Goal: Information Seeking & Learning: Learn about a topic

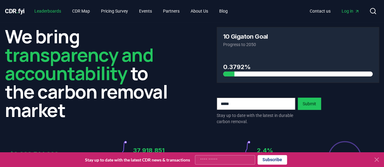
click at [43, 10] on link "Leaderboards" at bounding box center [47, 11] width 37 height 11
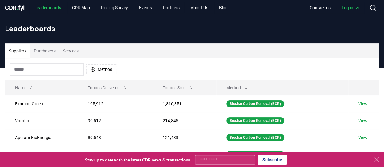
scroll to position [3, 0]
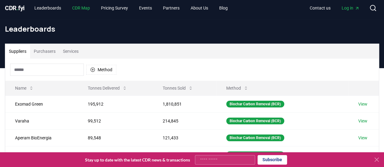
click at [83, 7] on link "CDR Map" at bounding box center [81, 7] width 28 height 11
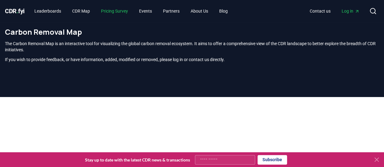
click at [119, 9] on link "Pricing Survey" at bounding box center [114, 11] width 37 height 11
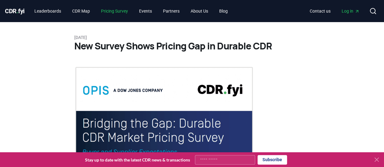
click at [119, 9] on link "Pricing Survey" at bounding box center [114, 11] width 37 height 11
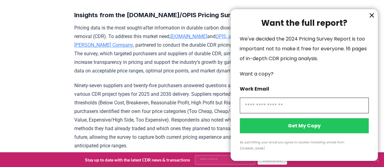
scroll to position [201, 0]
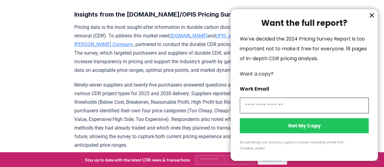
click at [373, 17] on icon "information" at bounding box center [372, 16] width 4 height 4
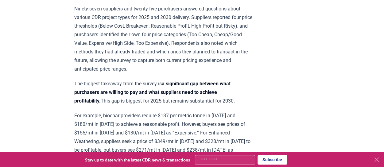
scroll to position [281, 0]
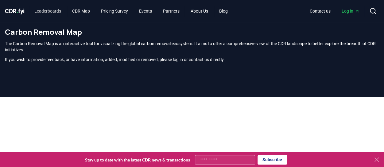
click at [46, 13] on link "Leaderboards" at bounding box center [47, 11] width 37 height 11
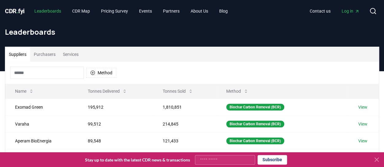
click at [15, 10] on span "CDR . fyi" at bounding box center [15, 10] width 20 height 7
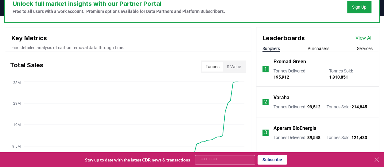
scroll to position [198, 0]
click at [320, 46] on button "Purchasers" at bounding box center [319, 48] width 22 height 6
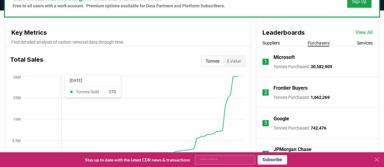
scroll to position [202, 0]
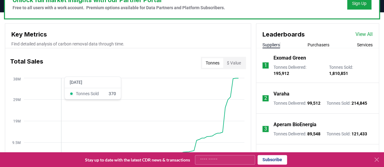
click at [269, 42] on button "Suppliers" at bounding box center [270, 45] width 17 height 6
click at [362, 33] on link "View All" at bounding box center [363, 34] width 17 height 7
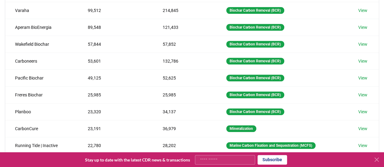
scroll to position [114, 0]
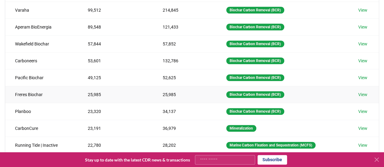
click at [13, 99] on td "Freres Biochar" at bounding box center [41, 94] width 73 height 17
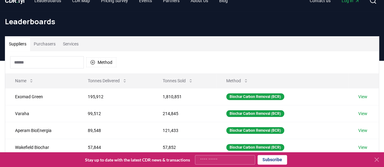
scroll to position [7, 0]
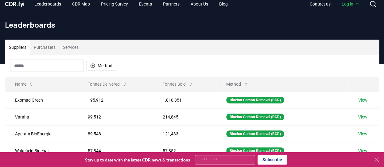
click at [47, 47] on button "Purchasers" at bounding box center [44, 47] width 29 height 15
click at [17, 48] on button "Suppliers" at bounding box center [17, 47] width 25 height 15
click at [45, 2] on link "Leaderboards" at bounding box center [47, 3] width 37 height 11
click at [115, 4] on link "Pricing Survey" at bounding box center [114, 3] width 37 height 11
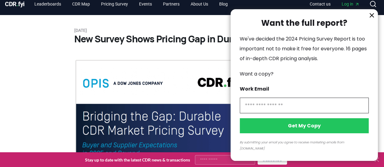
click at [13, 3] on div at bounding box center [192, 83] width 384 height 167
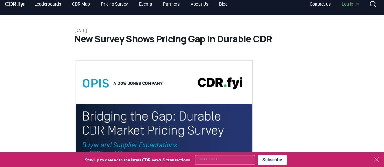
click at [12, 2] on span "CDR . fyi" at bounding box center [15, 3] width 20 height 7
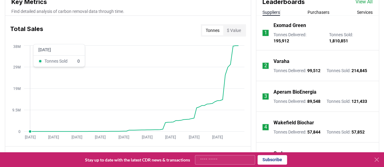
scroll to position [239, 0]
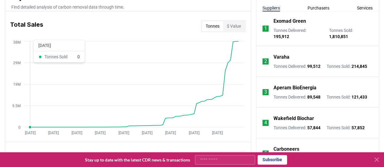
click at [26, 117] on icon "[DATE] [DATE] [DATE] [DATE] [DATE] [DATE] [DATE] [DATE] [DATE] 0 9.5M 19M 29M 3…" at bounding box center [125, 89] width 241 height 98
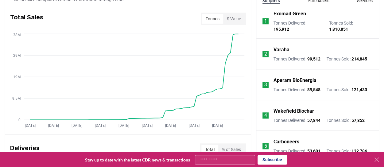
scroll to position [246, 0]
click at [126, 118] on circle at bounding box center [126, 119] width 3 height 3
click at [121, 118] on circle at bounding box center [121, 119] width 3 height 3
click at [123, 118] on circle at bounding box center [123, 119] width 3 height 3
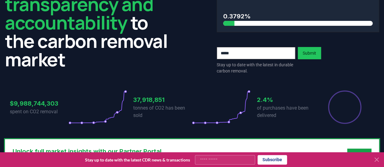
scroll to position [0, 0]
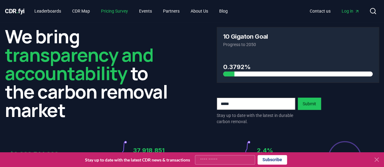
click at [117, 11] on link "Pricing Survey" at bounding box center [114, 11] width 37 height 11
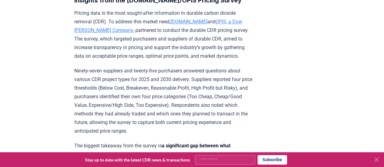
scroll to position [215, 0]
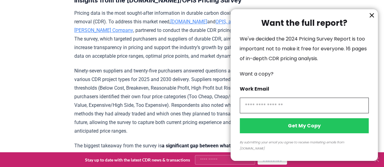
click at [254, 113] on input "information" at bounding box center [304, 106] width 129 height 16
type input "**********"
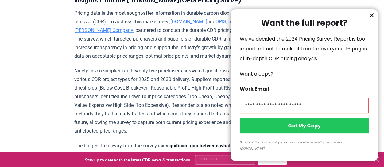
click at [285, 127] on button "Get My Copy" at bounding box center [304, 125] width 129 height 15
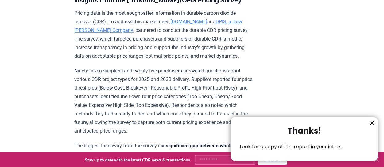
click at [370, 123] on icon "information" at bounding box center [371, 122] width 7 height 7
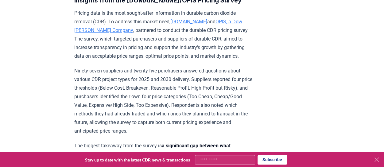
click at [165, 70] on p "Ninety-seven suppliers and twenty-five purchasers answered questions about vari…" at bounding box center [164, 101] width 180 height 69
click at [166, 75] on p "Ninety-seven suppliers and twenty-five purchasers answered questions about vari…" at bounding box center [164, 101] width 180 height 69
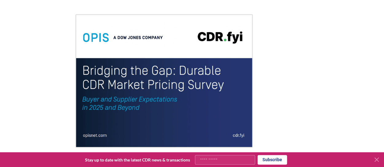
scroll to position [52, 0]
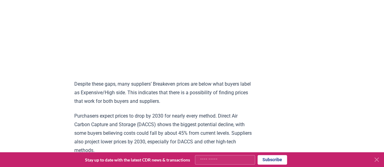
scroll to position [586, 0]
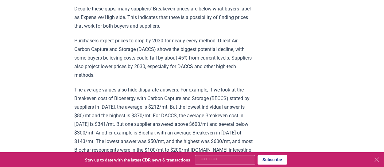
click at [26, 98] on div "[DATE] New Survey Shows Pricing Gap in Durable CDR Insights from the [DOMAIN_NA…" at bounding box center [192, 147] width 384 height 1422
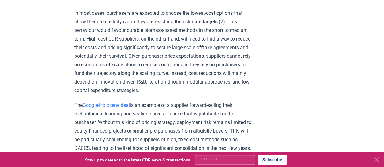
scroll to position [992, 0]
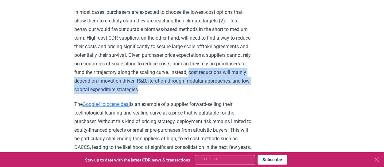
drag, startPoint x: 206, startPoint y: 103, endPoint x: 241, endPoint y: 89, distance: 36.9
click at [241, 89] on p "In most cases, purchasers are expected to choose the lowest-cost options that a…" at bounding box center [164, 51] width 180 height 86
copy p "cost reductions will mainly depend on innovation-driven R&D, iteration through …"
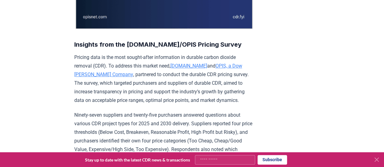
scroll to position [172, 0]
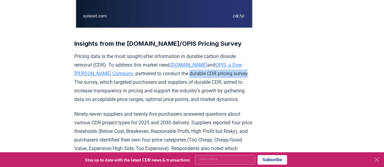
drag, startPoint x: 155, startPoint y: 74, endPoint x: 216, endPoint y: 72, distance: 61.1
click at [216, 72] on p "Pricing data is the most sought-after information in durable carbon dioxide rem…" at bounding box center [164, 78] width 180 height 52
copy p "durable CDR pricing survey"
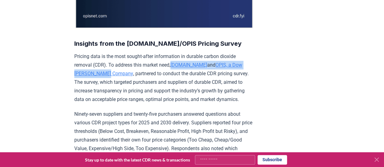
drag, startPoint x: 173, startPoint y: 64, endPoint x: 95, endPoint y: 74, distance: 78.7
click at [95, 74] on p "Pricing data is the most sought-after information in durable carbon dioxide rem…" at bounding box center [164, 78] width 180 height 52
copy p "[DOMAIN_NAME] and OPIS, a Dow [PERSON_NAME] Company"
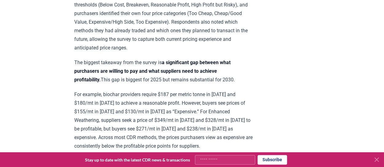
scroll to position [299, 0]
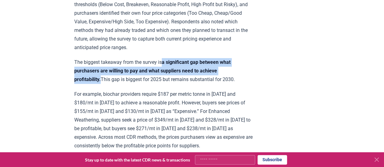
drag, startPoint x: 166, startPoint y: 62, endPoint x: 103, endPoint y: 77, distance: 64.4
click at [103, 77] on strong "a significant gap between what purchasers are willing to pay and what suppliers…" at bounding box center [152, 70] width 156 height 23
copy strong "a significant gap between what purchasers are willing to pay and what suppliers…"
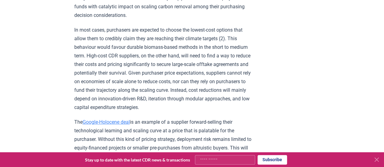
scroll to position [974, 0]
